Goal: Check status: Check status

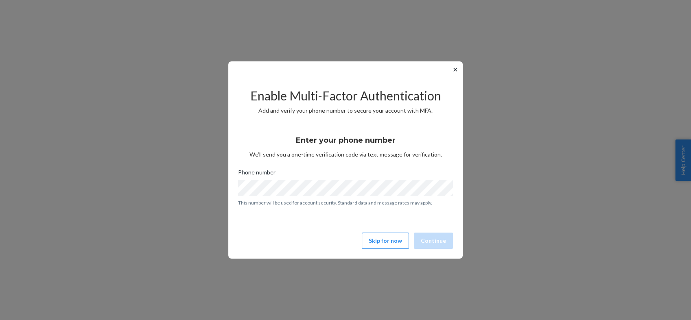
click at [453, 70] on button "✕" at bounding box center [455, 70] width 9 height 10
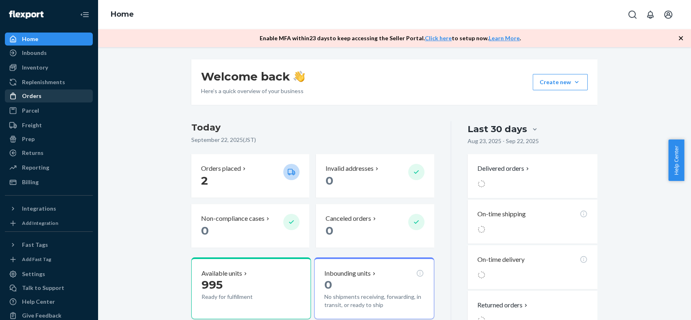
click at [38, 96] on div "Orders" at bounding box center [32, 96] width 20 height 8
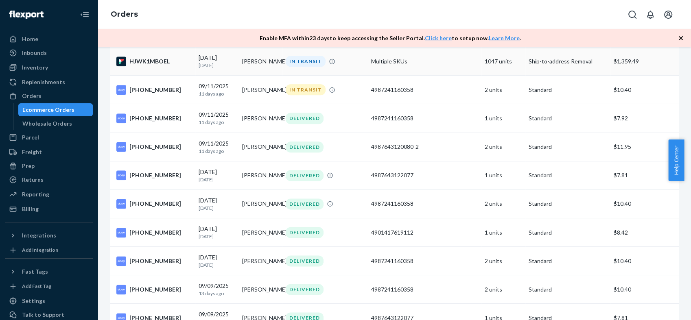
scroll to position [1040, 0]
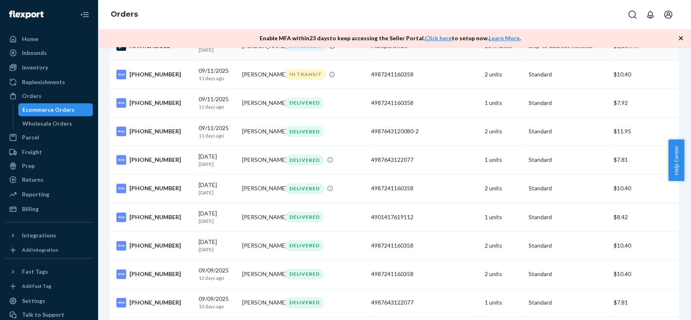
click at [165, 102] on td "[PHONE_NUMBER]" at bounding box center [152, 103] width 85 height 28
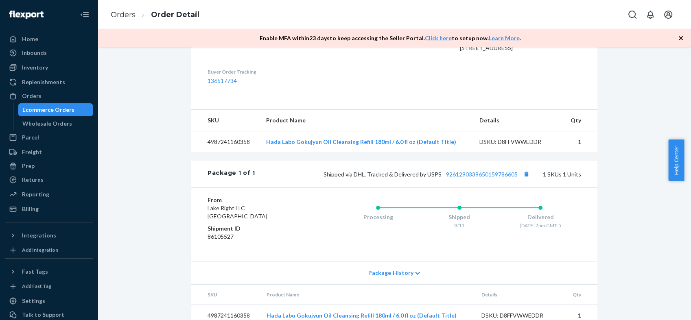
scroll to position [267, 0]
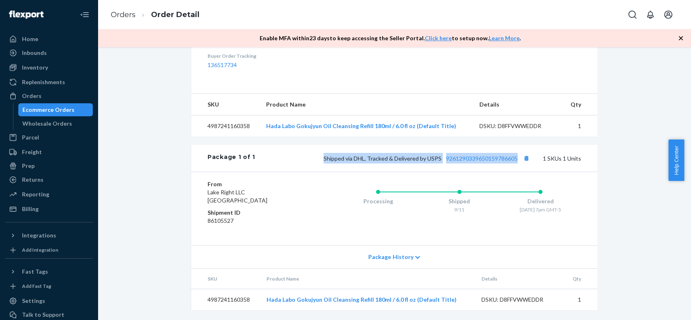
drag, startPoint x: 323, startPoint y: 158, endPoint x: 515, endPoint y: 163, distance: 192.2
click at [515, 163] on div "Shipped via DHL, Tracked & Delivered by USPS 9261290339650159786605 1 SKUs 1 Un…" at bounding box center [418, 158] width 326 height 11
copy span "Shipped via DHL, Tracked & Delivered by USPS 9261290339650159786605"
click at [619, 221] on div "eBay Order # [PHONE_NUMBER] • Standard / $7.92 View Details Submit Claim Create…" at bounding box center [394, 65] width 581 height 512
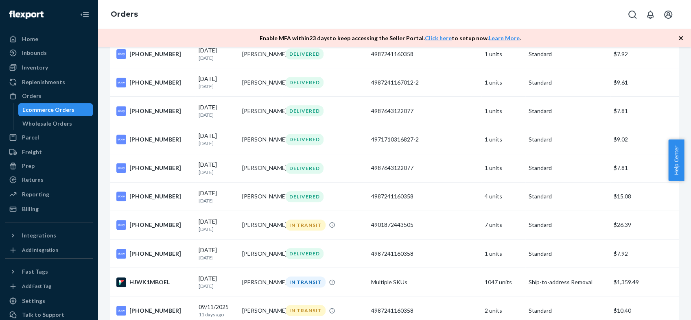
scroll to position [904, 0]
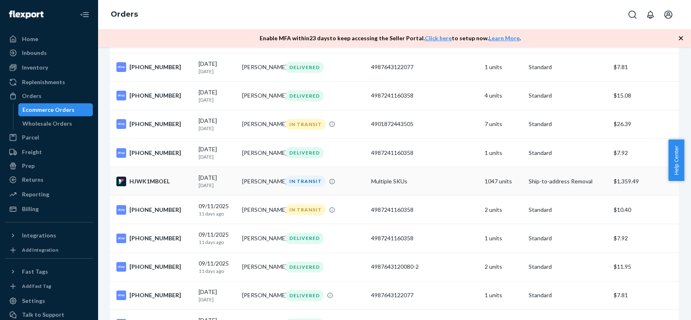
click at [143, 186] on div "HJWK1MBOEL" at bounding box center [154, 182] width 76 height 10
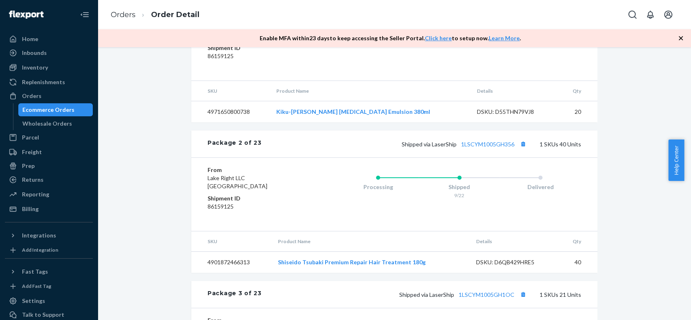
scroll to position [1130, 0]
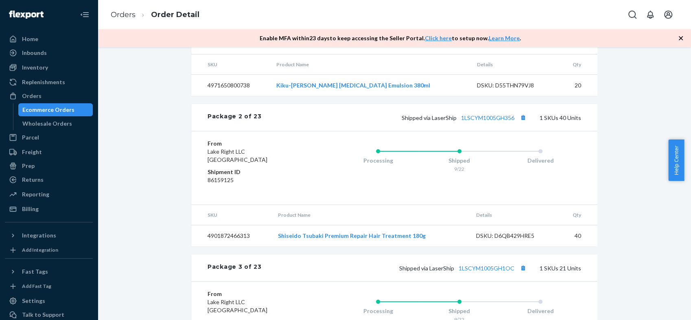
click at [396, 112] on div "Shipped via LaserShip 1LSCYM1005GH356 1 SKUs 40 Units" at bounding box center [422, 117] width 320 height 11
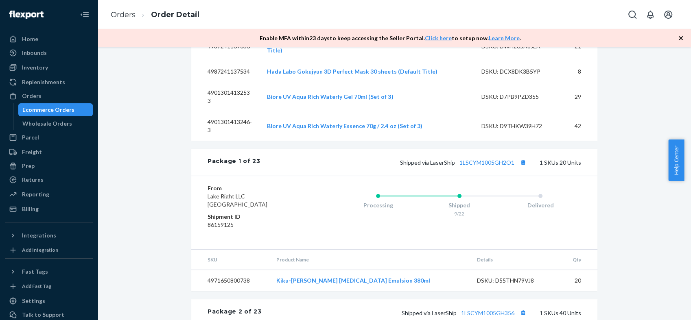
scroll to position [904, 0]
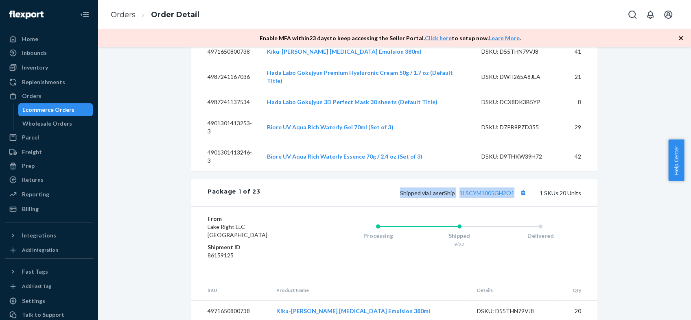
drag, startPoint x: 399, startPoint y: 169, endPoint x: 512, endPoint y: 173, distance: 112.8
click at [512, 180] on div "Package 1 of 23 Shipped via LaserShip 1LSCYM1005GH2O1 1 SKUs 20 Units" at bounding box center [394, 193] width 406 height 27
copy span "Shipped via LaserShip 1LSCYM1005GH2O1"
click at [473, 190] on link "1LSCYM1005GH2O1" at bounding box center [487, 193] width 55 height 7
click at [497, 190] on link "1LSCYM1005GH2O1" at bounding box center [487, 193] width 55 height 7
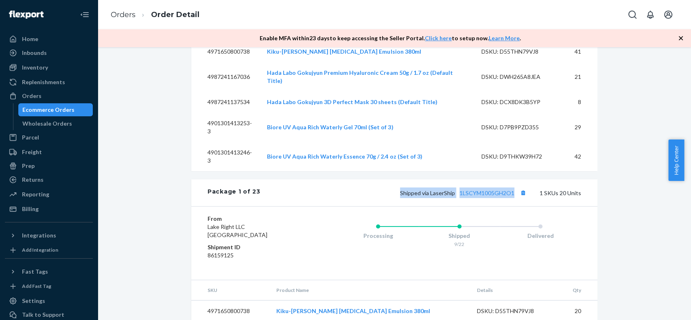
click at [332, 180] on div "Package 1 of 23 Shipped via LaserShip 1LSCYM1005GH2O1 1 SKUs 20 Units" at bounding box center [394, 193] width 406 height 27
drag, startPoint x: 458, startPoint y: 172, endPoint x: 512, endPoint y: 172, distance: 54.5
click at [512, 188] on div "Shipped via LaserShip 1LSCYM1005GH2O1 1 SKUs 20 Units" at bounding box center [421, 193] width 321 height 11
copy link "1LSCYM1005GH2O1"
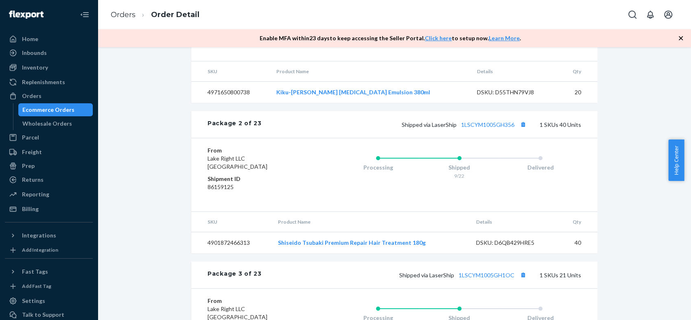
scroll to position [1130, 0]
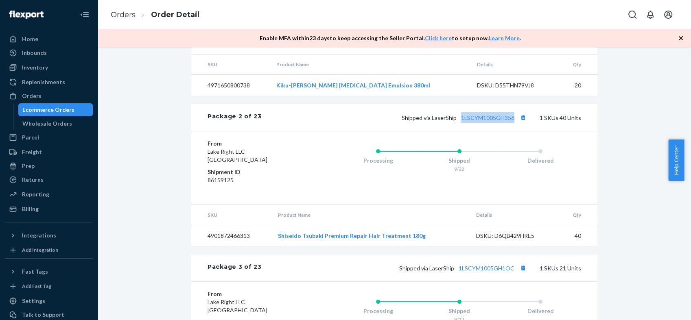
drag, startPoint x: 457, startPoint y: 98, endPoint x: 513, endPoint y: 97, distance: 56.2
click at [513, 104] on div "Package 2 of 23 Shipped via LaserShip 1LSCYM1005GH356 1 SKUs 40 Units" at bounding box center [394, 117] width 406 height 27
copy link "1LSCYM1005GH356"
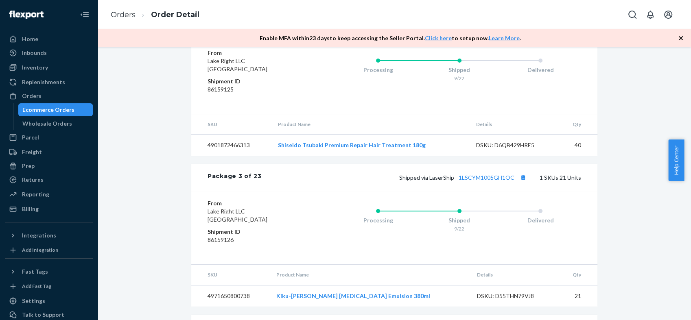
scroll to position [1266, 0]
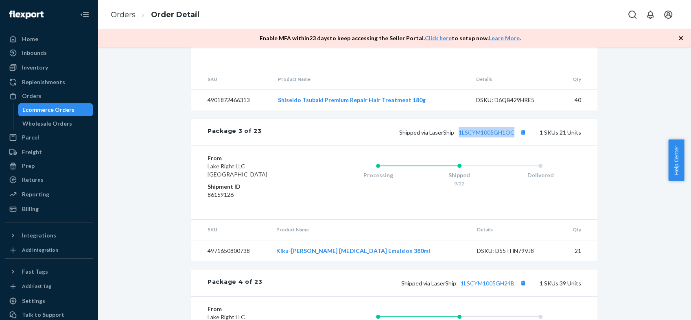
drag, startPoint x: 456, startPoint y: 111, endPoint x: 514, endPoint y: 111, distance: 58.2
click at [514, 129] on span "Shipped via LaserShip 1LSCYM1005GH1OC" at bounding box center [463, 132] width 129 height 7
copy link "1LSCYM1005GH1OC"
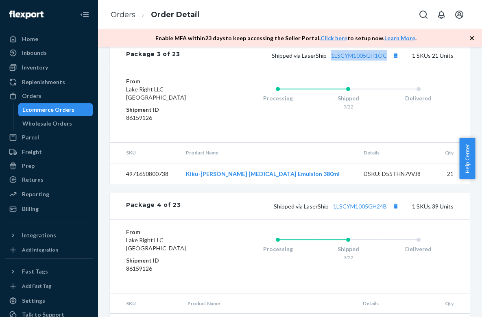
scroll to position [1400, 0]
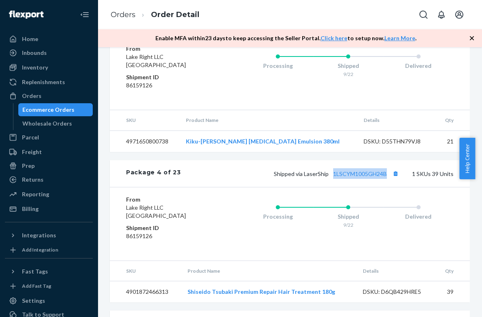
drag, startPoint x: 326, startPoint y: 178, endPoint x: 381, endPoint y: 182, distance: 55.5
click at [381, 182] on div "Package 4 of 23 Shipped via LaserShip 1LSCYM1005GH24B 1 SKUs 39 Units" at bounding box center [290, 173] width 360 height 27
copy link "1LSCYM1005GH24B"
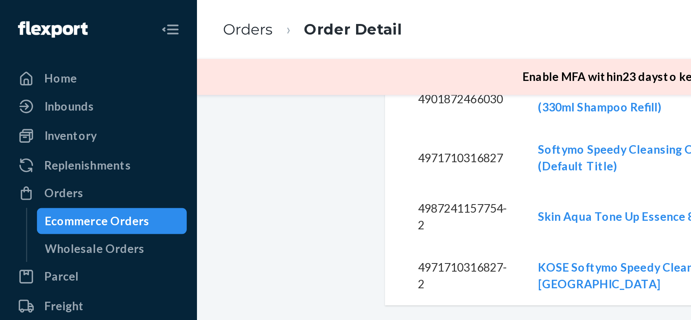
scroll to position [4870, 0]
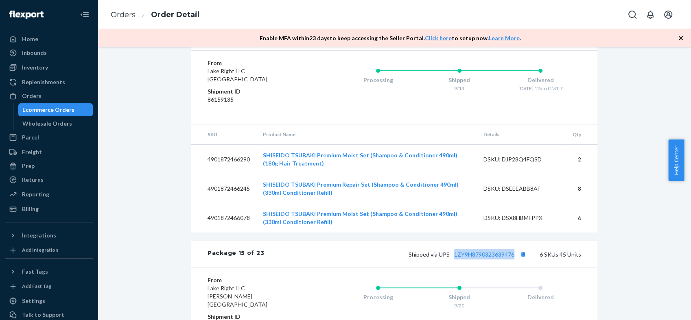
drag, startPoint x: 451, startPoint y: 62, endPoint x: 512, endPoint y: 61, distance: 61.1
click at [512, 241] on div "Package 15 of 23 Shipped via UPS 1ZY9H8790323639476 6 SKUs 45 Units" at bounding box center [394, 254] width 406 height 27
copy link "1ZY9H8790323639476"
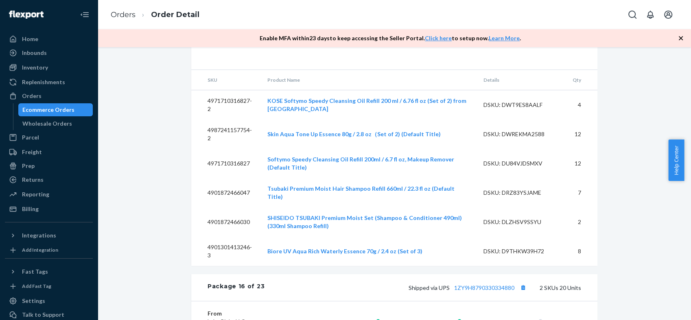
scroll to position [5096, 0]
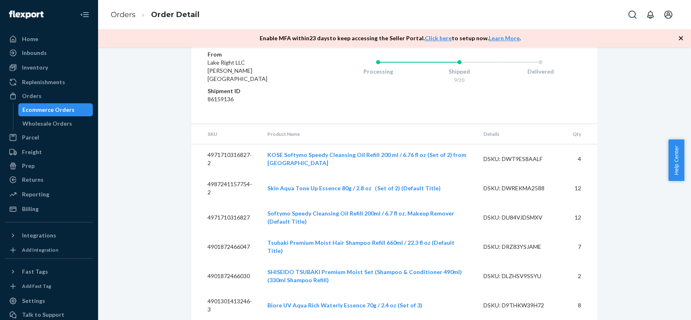
drag, startPoint x: 450, startPoint y: 131, endPoint x: 515, endPoint y: 134, distance: 65.2
copy link "1ZY9H8790330334880"
drag, startPoint x: 536, startPoint y: 128, endPoint x: 606, endPoint y: 128, distance: 70.0
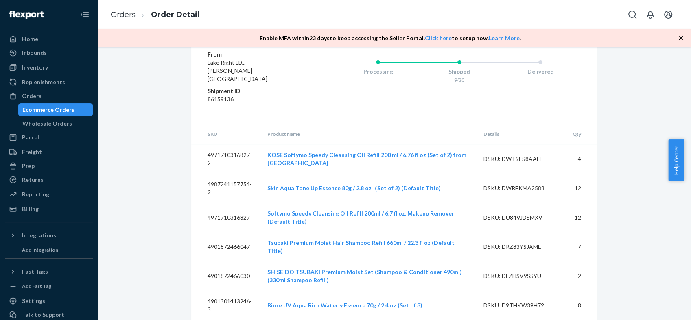
copy div "2 SKUs 20 Units"
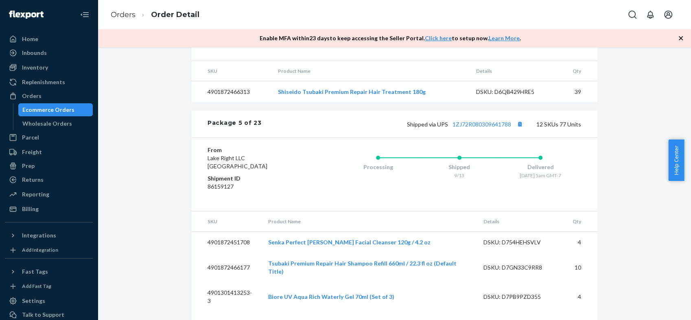
scroll to position [1583, 0]
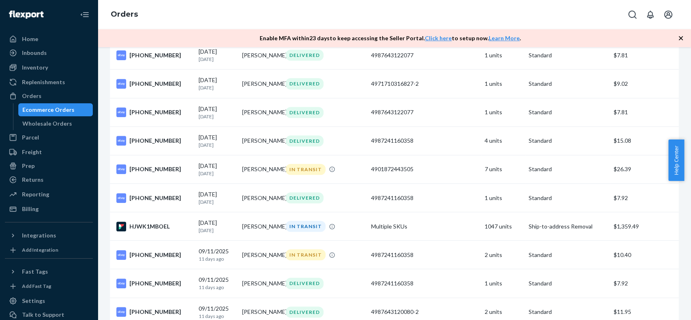
scroll to position [1040, 0]
